Goal: Find specific page/section: Find specific page/section

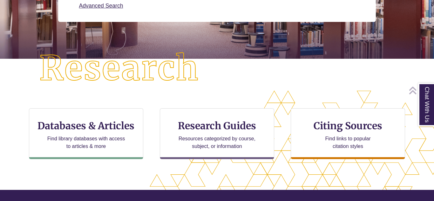
scroll to position [126, 0]
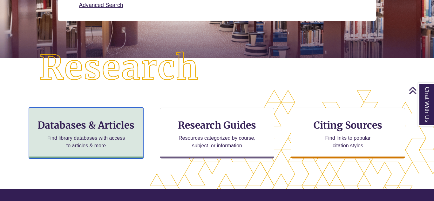
click at [140, 118] on div "Databases & Articles Find library databases with access to articles & more" at bounding box center [86, 133] width 114 height 51
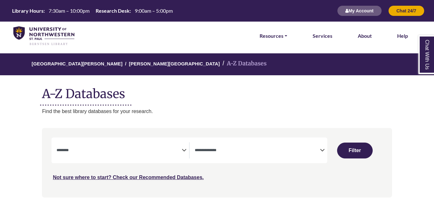
select select "Database Subject Filter"
select select "Database Types Filter"
select select "Database Subject Filter"
select select "Database Types Filter"
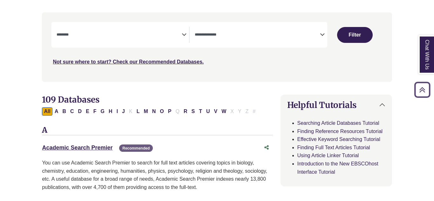
scroll to position [117, 0]
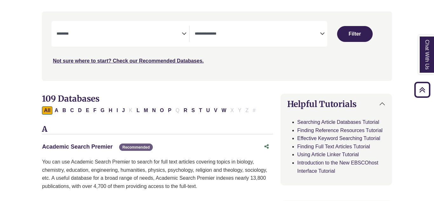
click at [74, 149] on link "Academic Search Premier This link opens in a new window" at bounding box center [77, 147] width 71 height 6
